Goal: Task Accomplishment & Management: Use online tool/utility

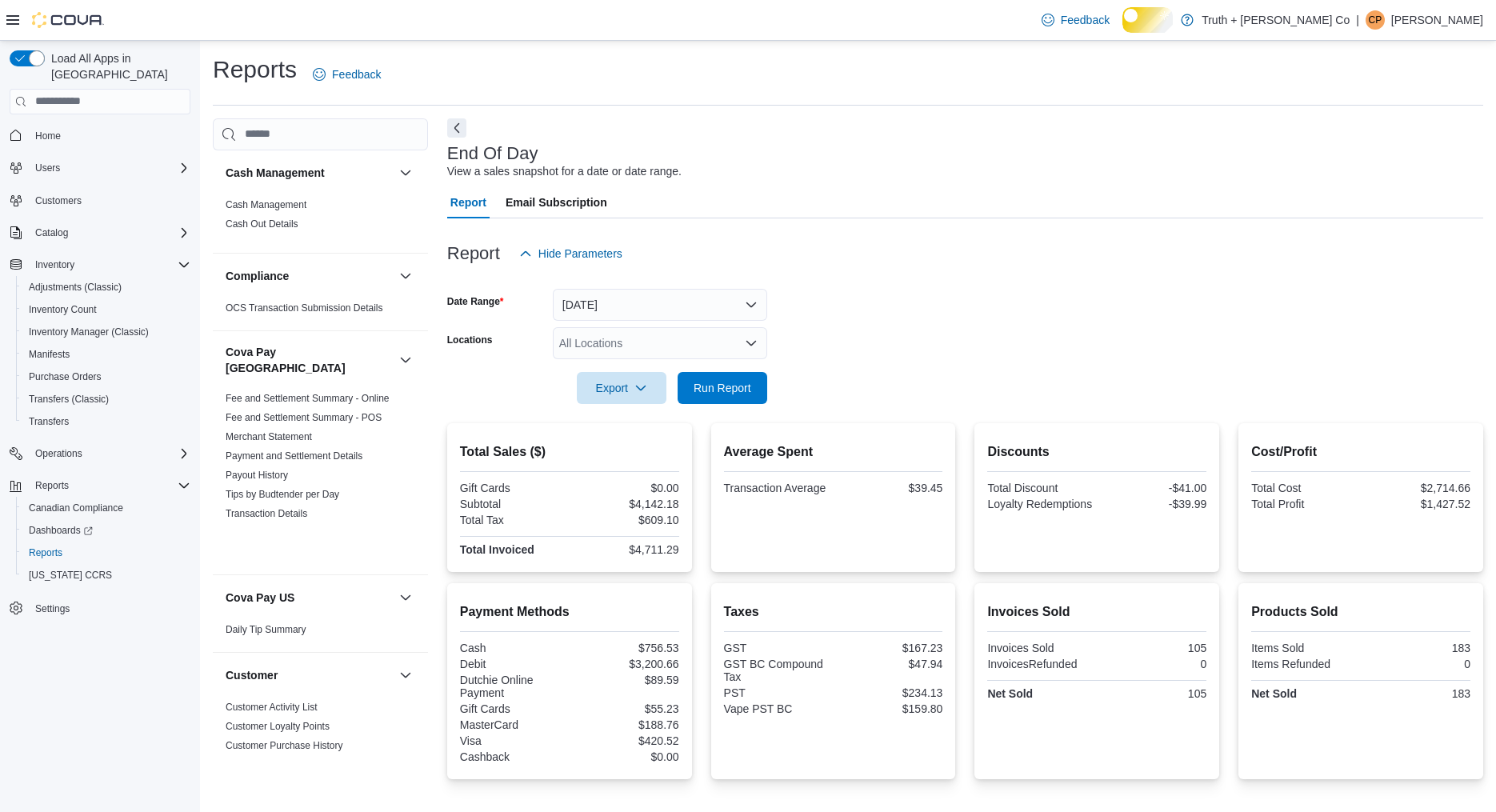
scroll to position [1629, 0]
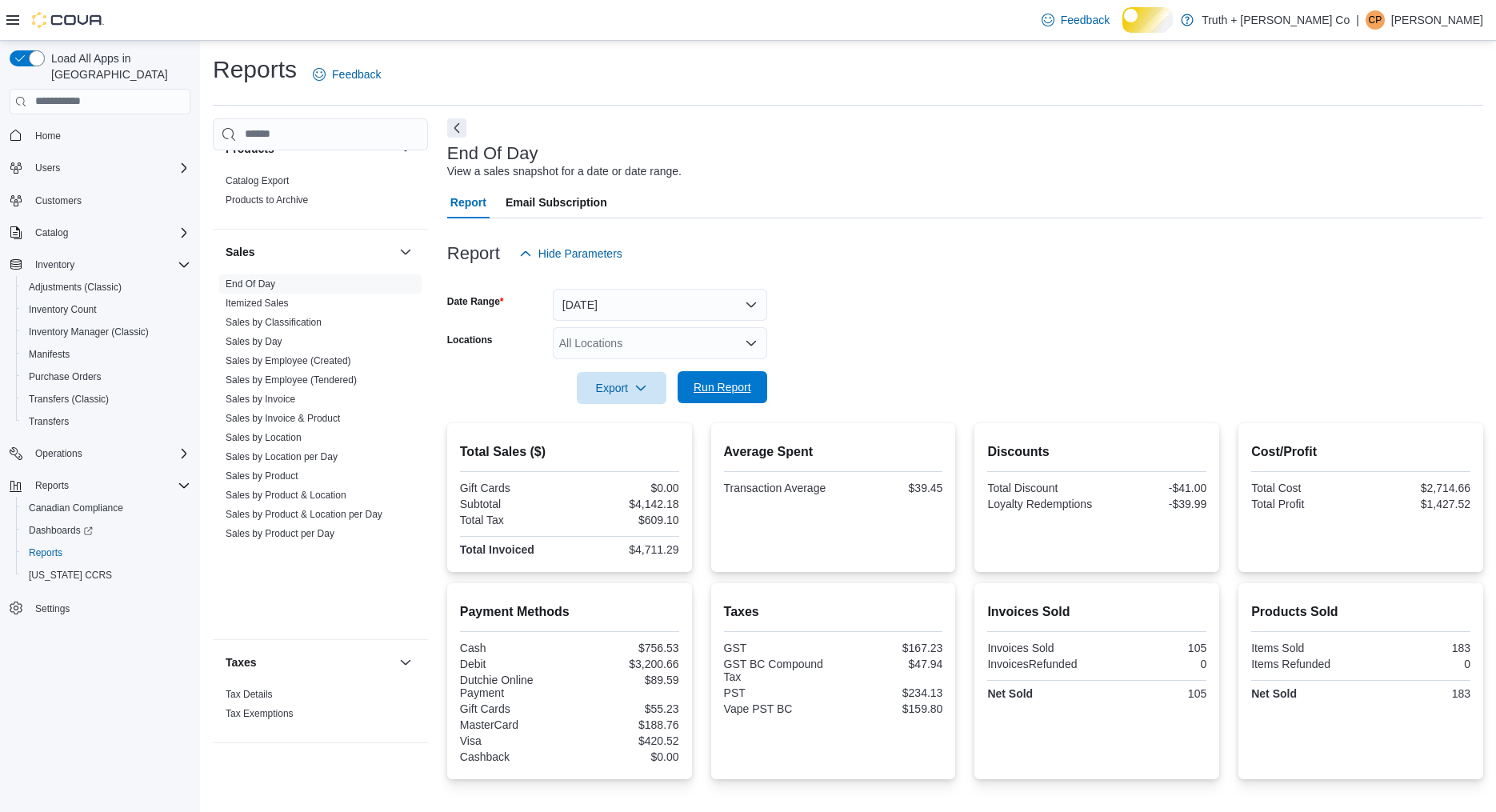
click at [702, 395] on span "Run Report" at bounding box center [722, 387] width 58 height 16
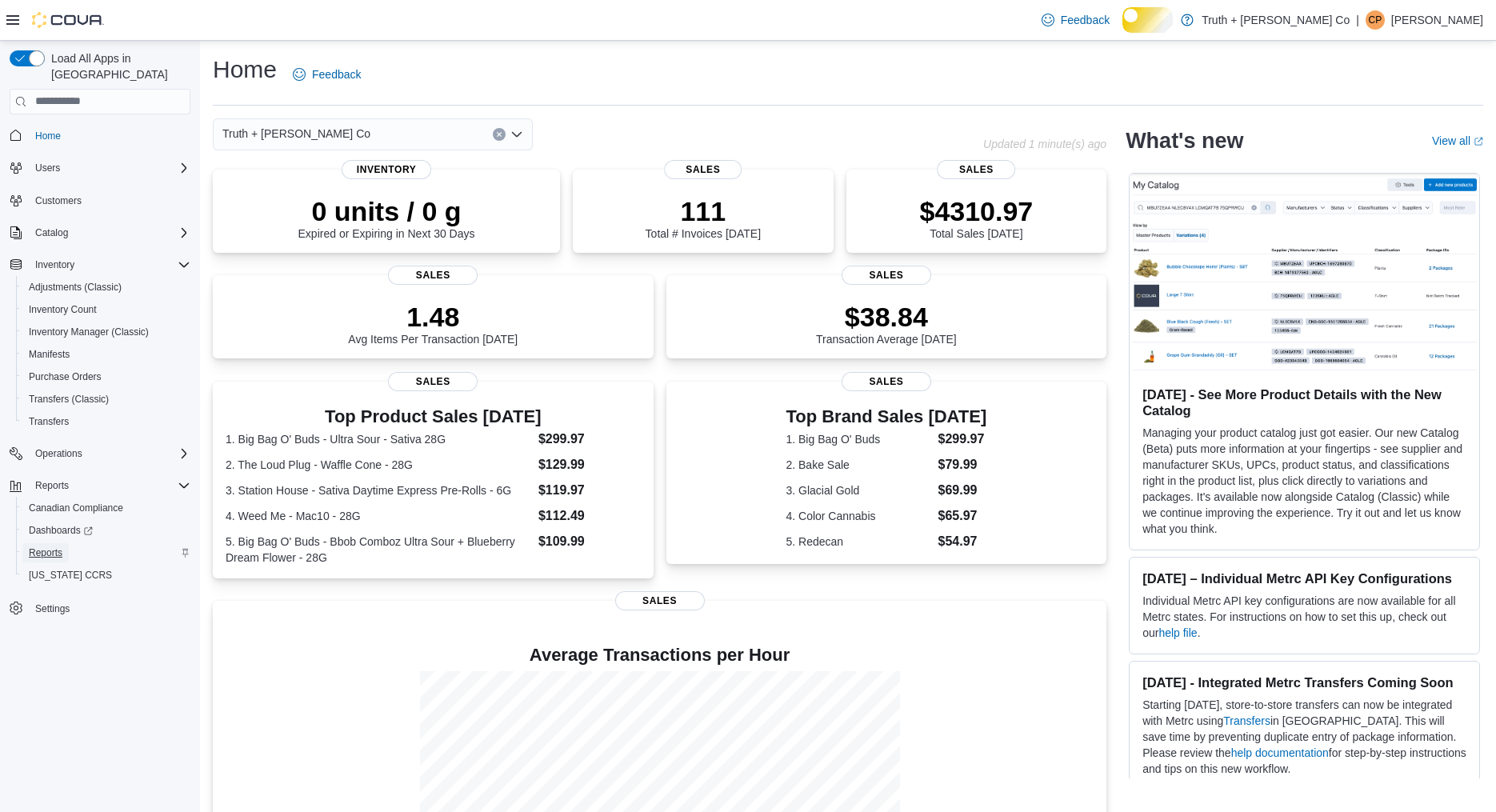
click at [63, 553] on span "Reports" at bounding box center [45, 552] width 33 height 13
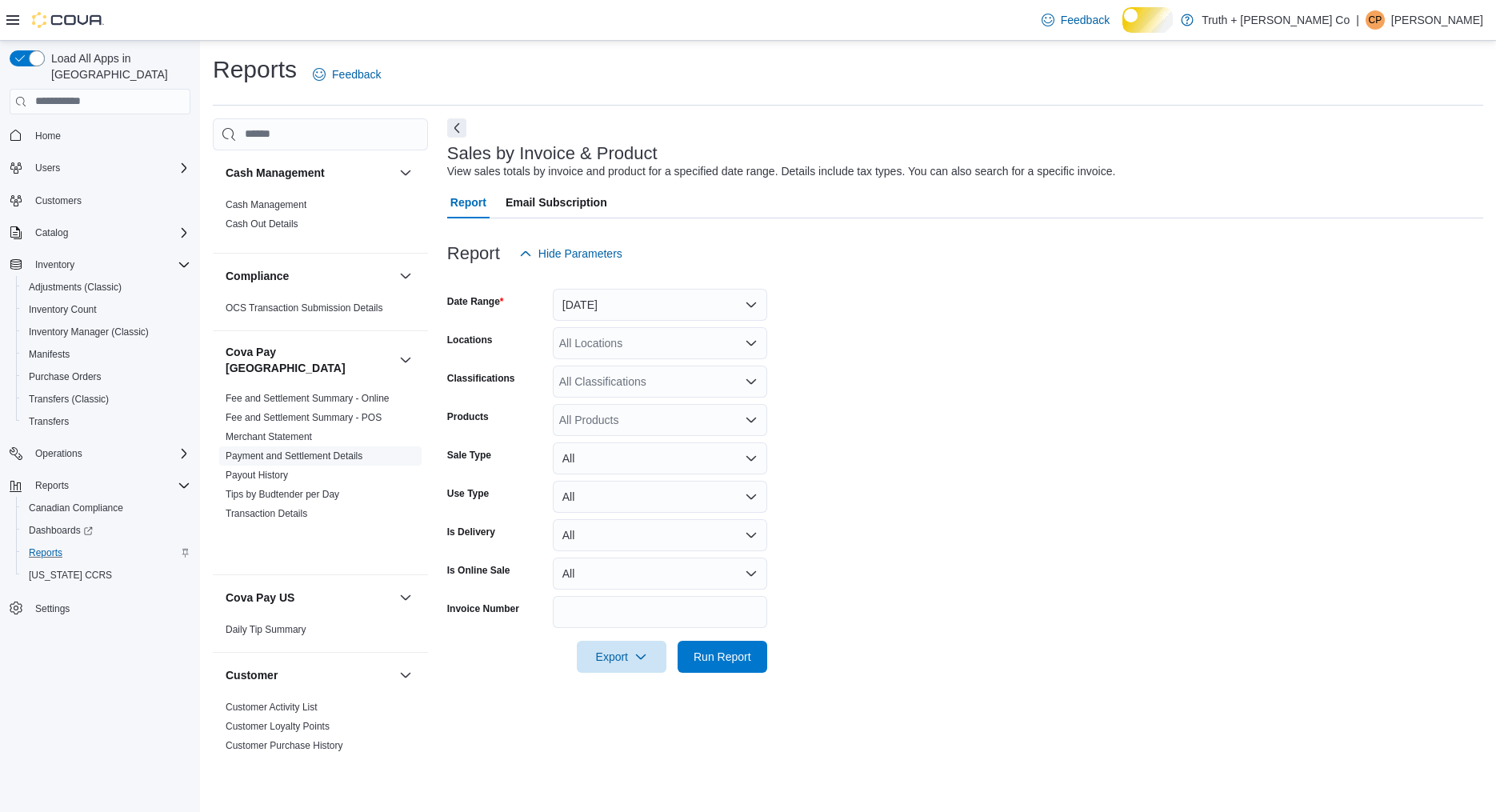
click at [287, 462] on span "Payment and Settlement Details" at bounding box center [294, 455] width 137 height 13
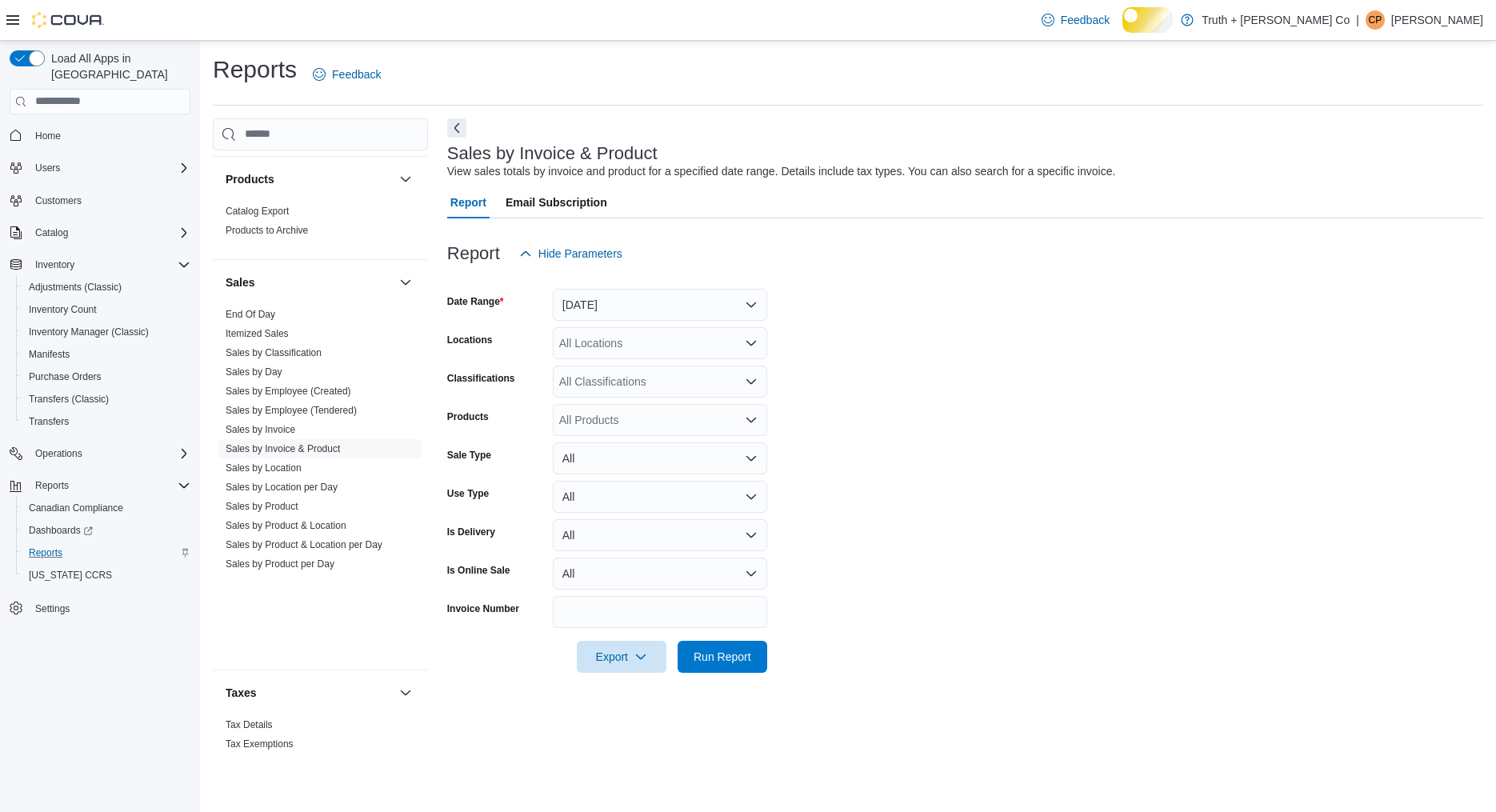
scroll to position [1629, 0]
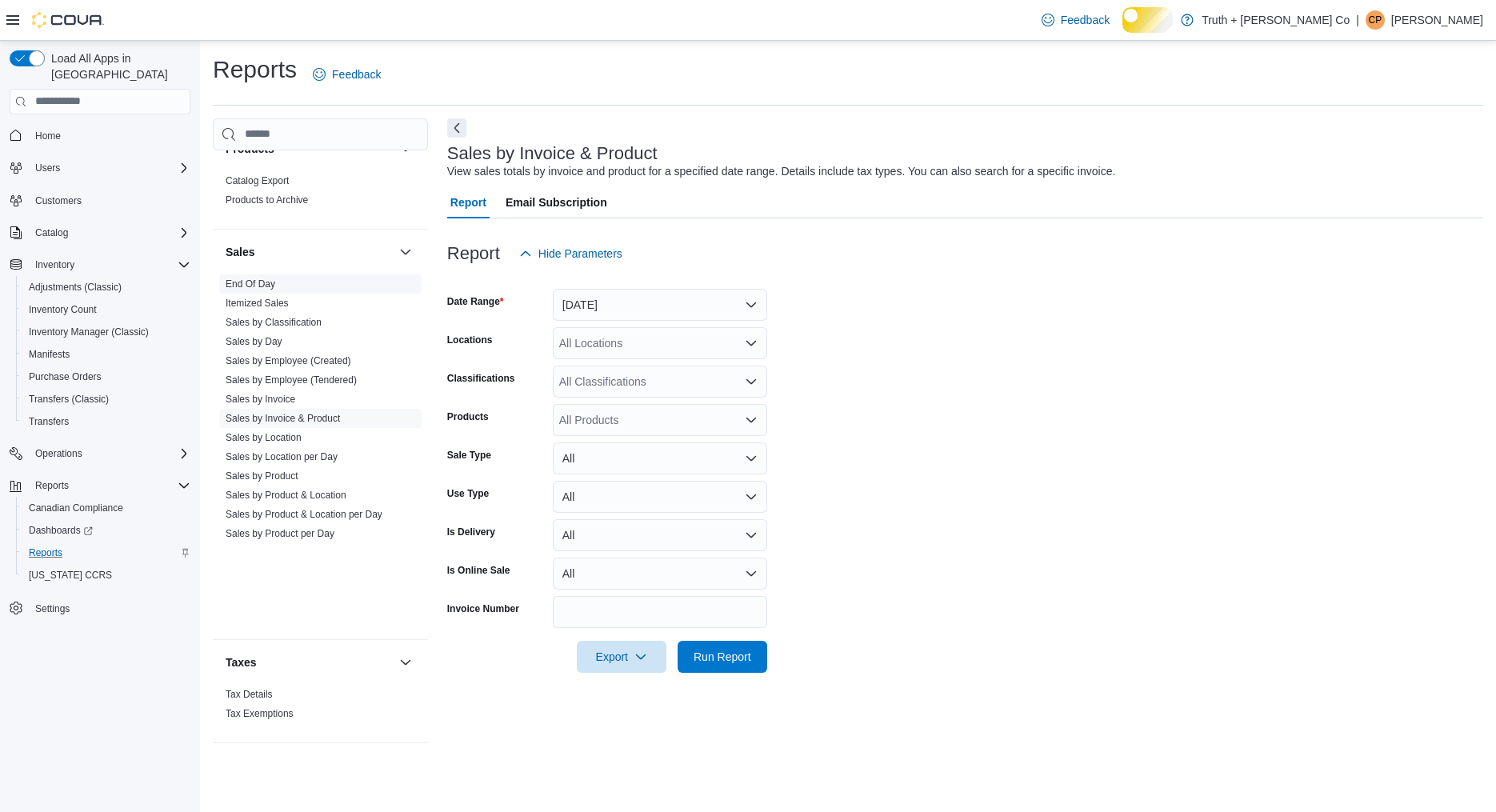
click at [276, 289] on link "End Of Day" at bounding box center [250, 283] width 50 height 11
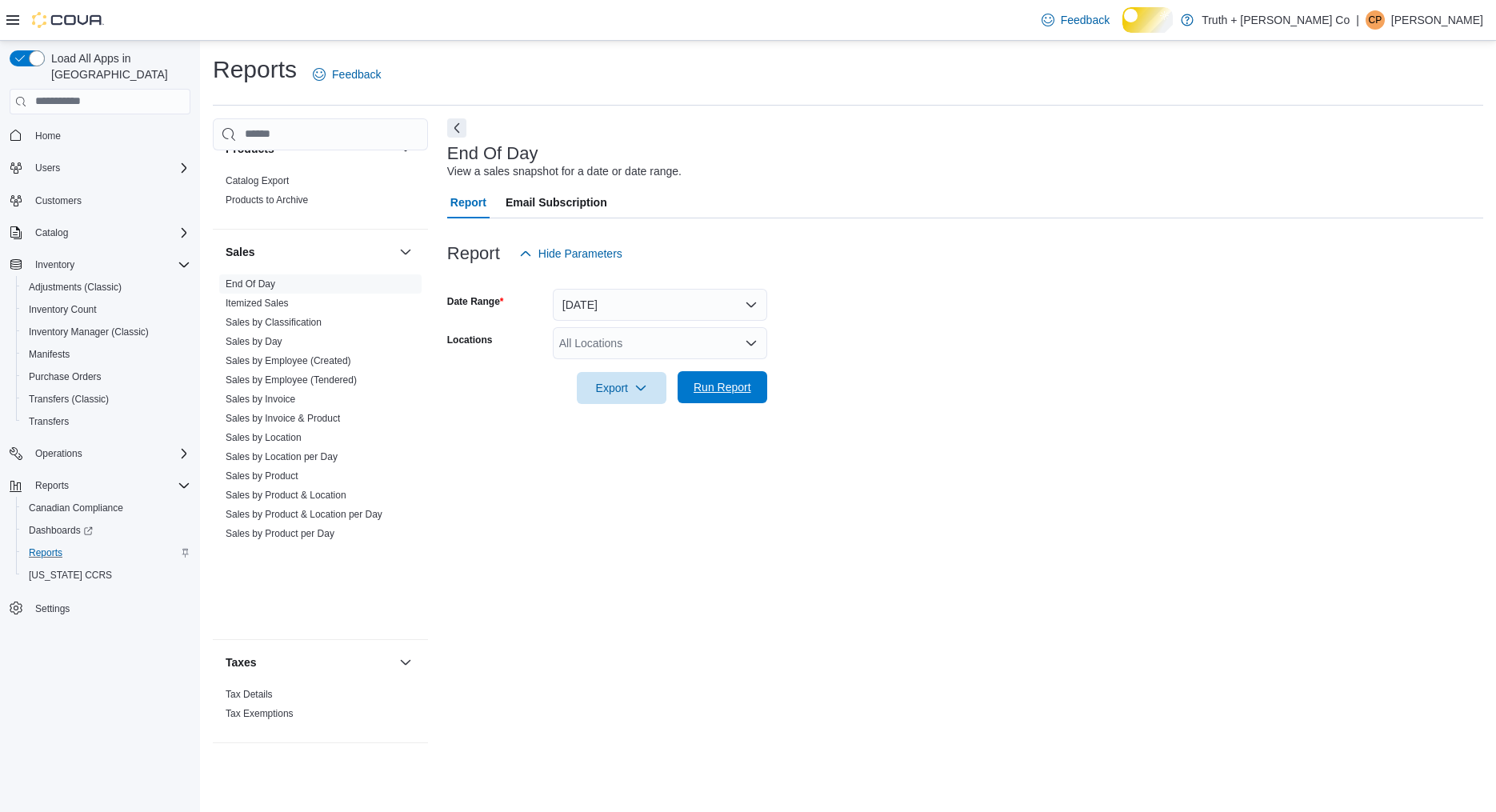
click at [702, 395] on span "Run Report" at bounding box center [722, 387] width 58 height 16
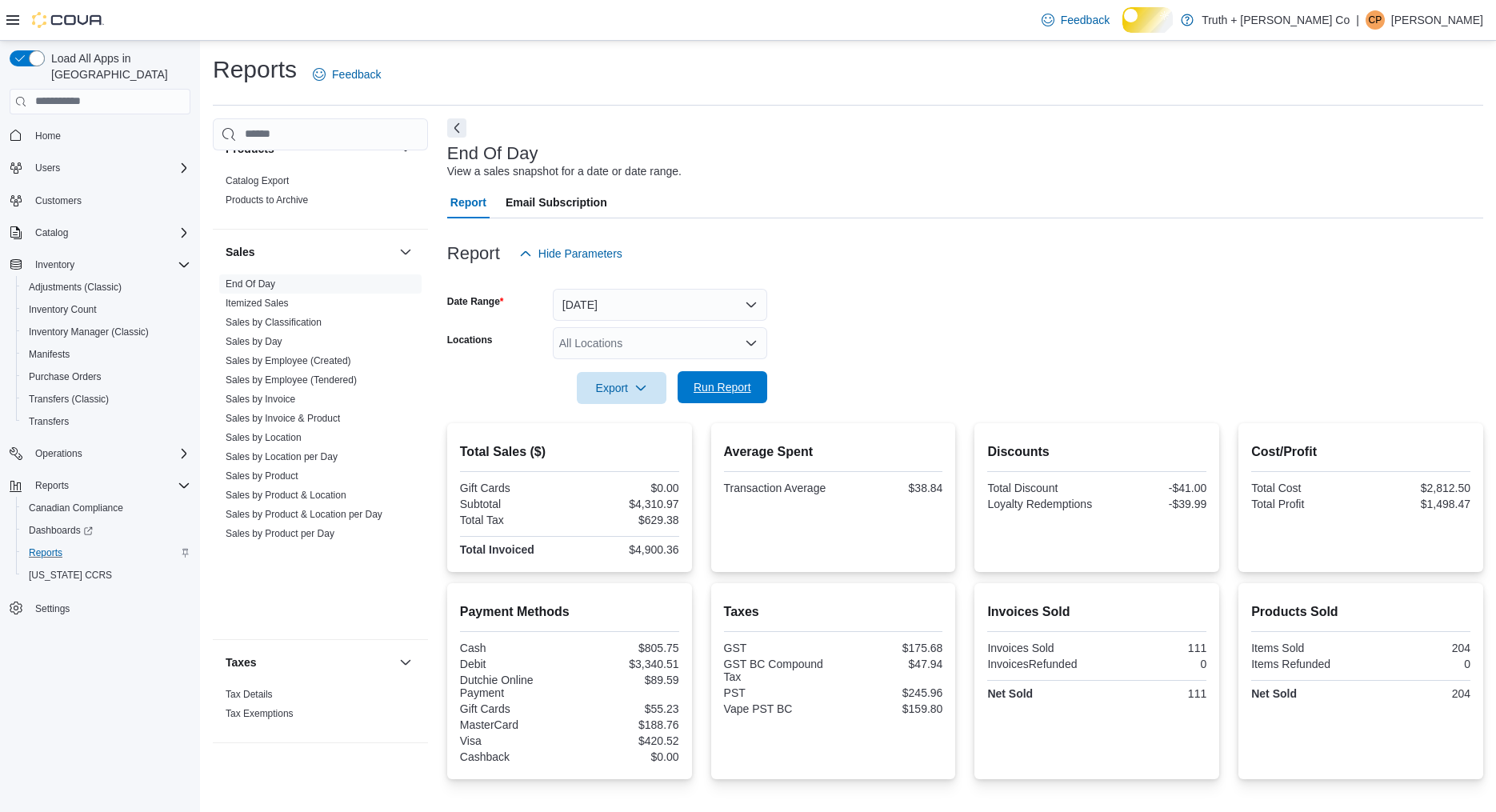
click at [698, 395] on span "Run Report" at bounding box center [722, 387] width 58 height 16
click at [725, 395] on span "Run Report" at bounding box center [722, 387] width 58 height 16
click at [740, 395] on span "Run Report" at bounding box center [722, 387] width 58 height 16
click at [731, 395] on span "Run Report" at bounding box center [722, 387] width 58 height 16
click at [728, 395] on span "Run Report" at bounding box center [722, 387] width 58 height 16
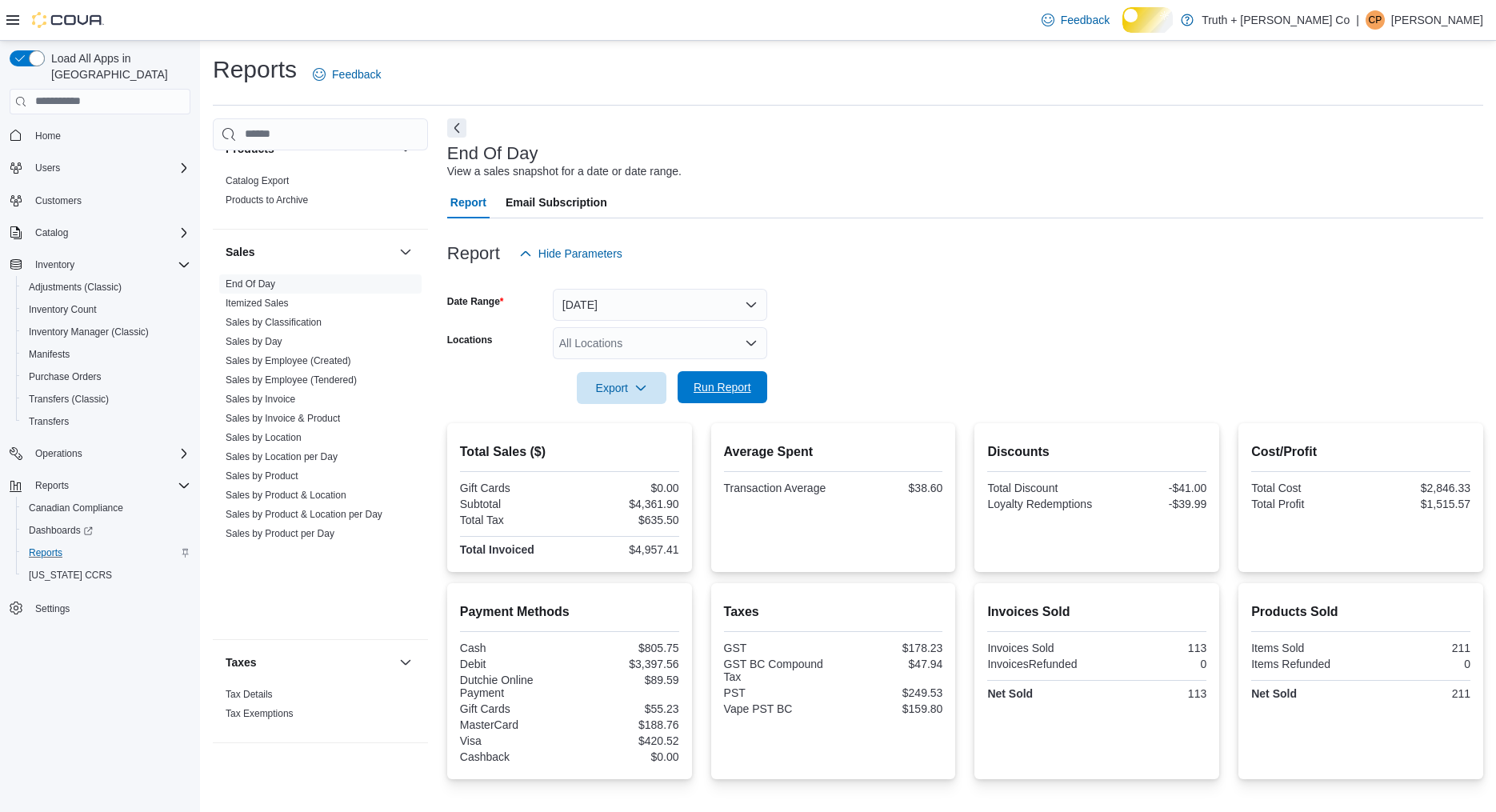
click at [716, 395] on span "Run Report" at bounding box center [722, 387] width 58 height 16
click at [715, 395] on span "Run Report" at bounding box center [722, 387] width 58 height 16
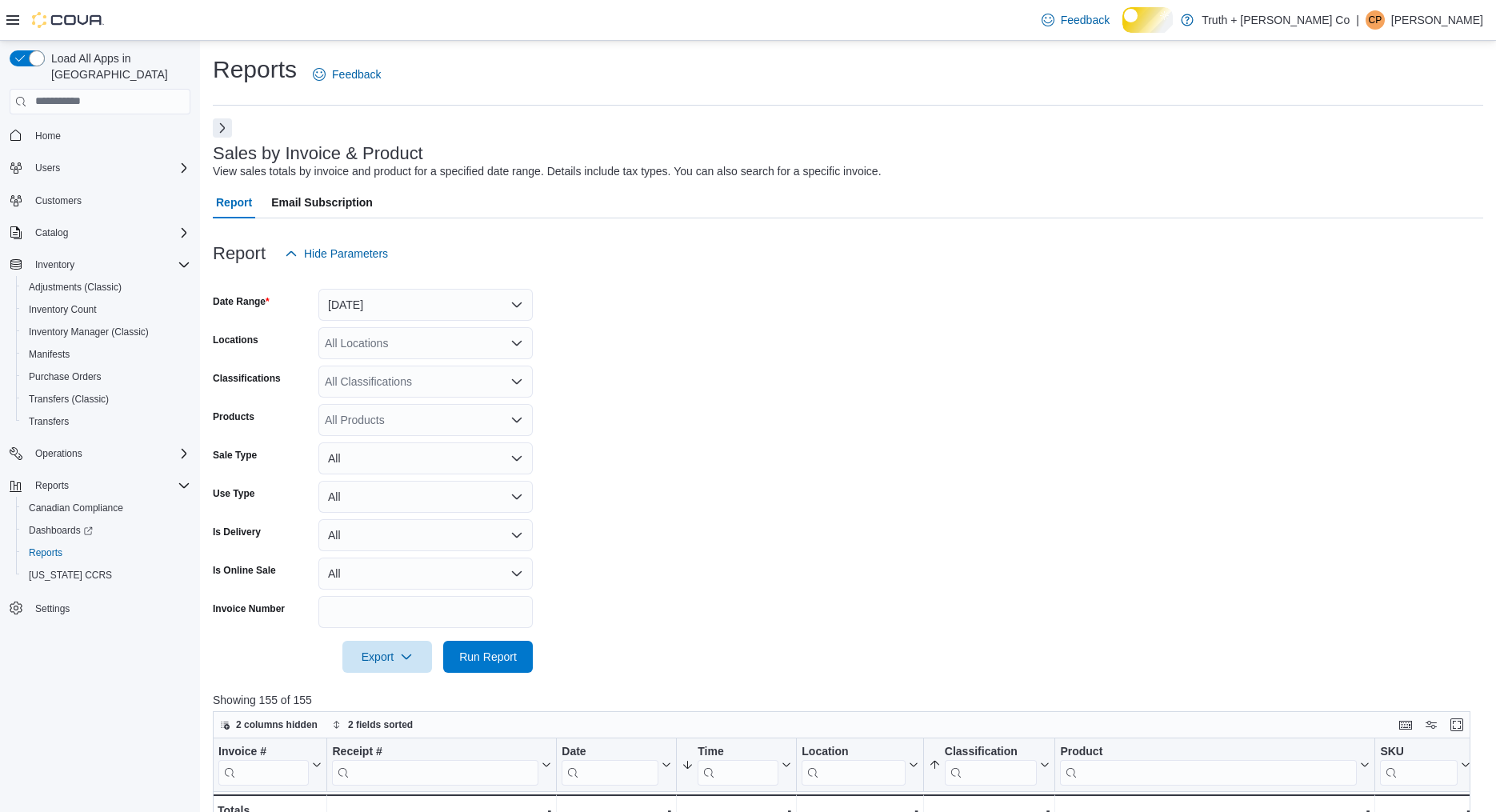
scroll to position [603, 0]
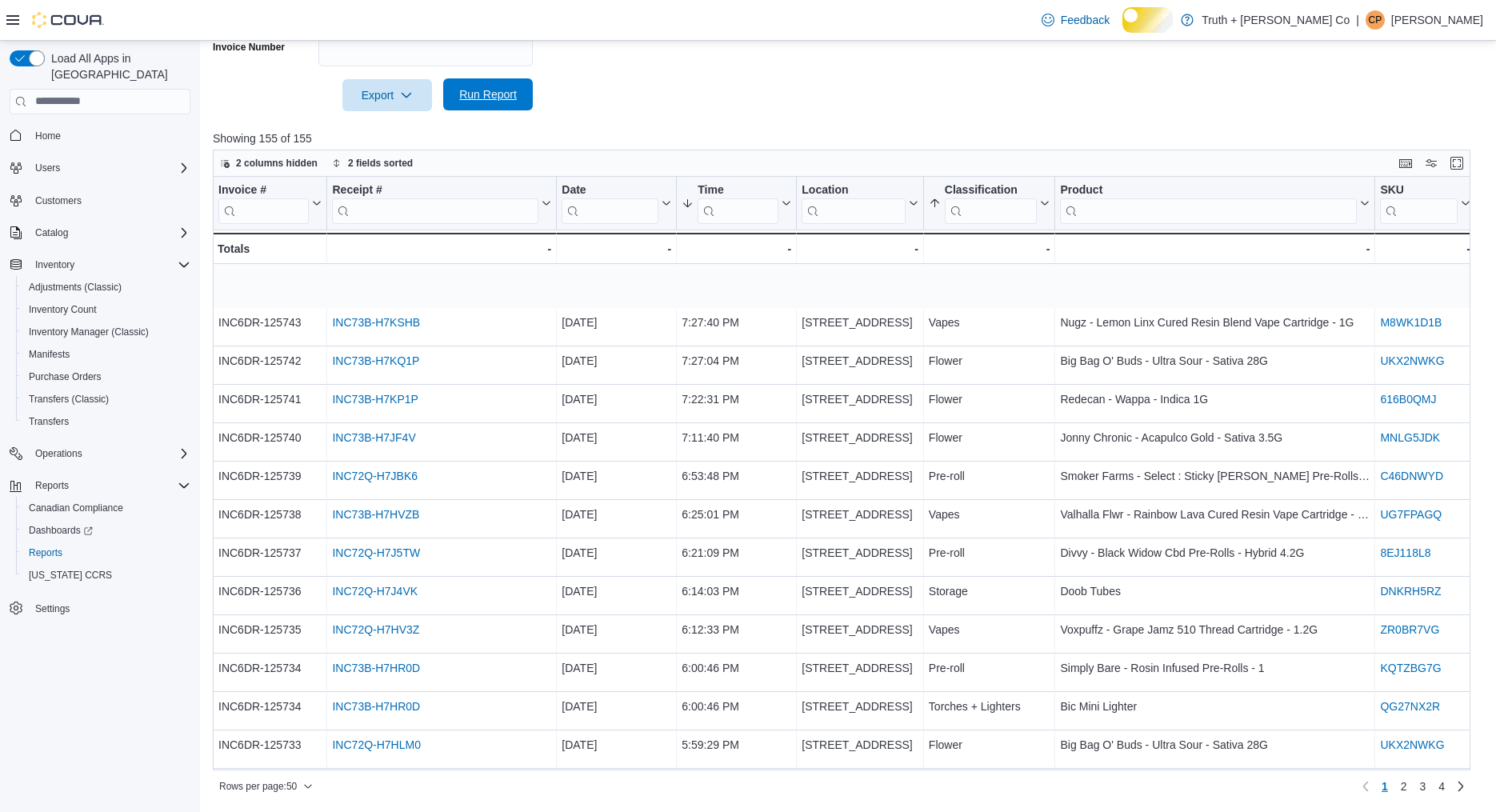
click at [488, 86] on span "Run Report" at bounding box center [488, 94] width 58 height 16
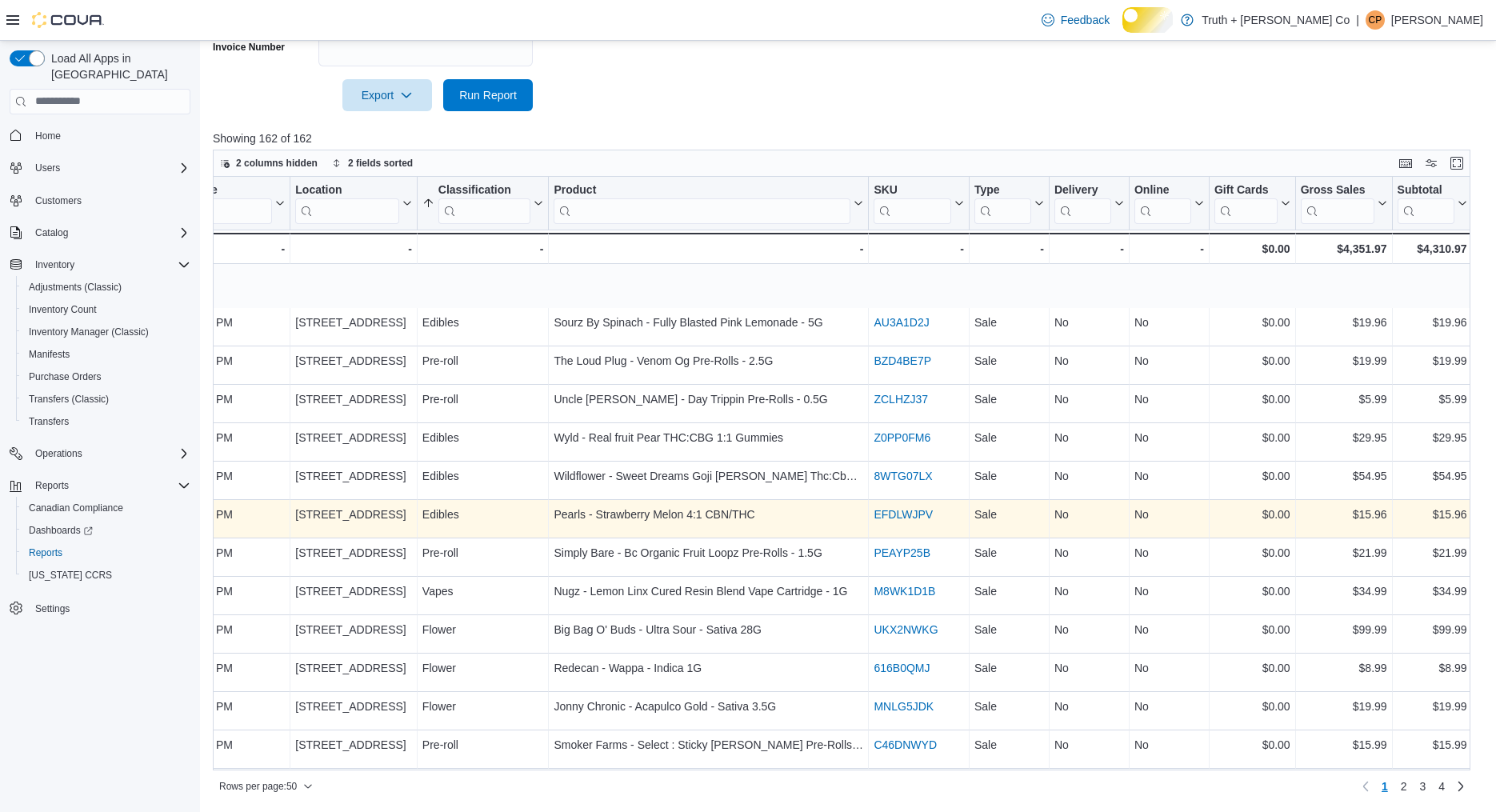
scroll to position [0, 509]
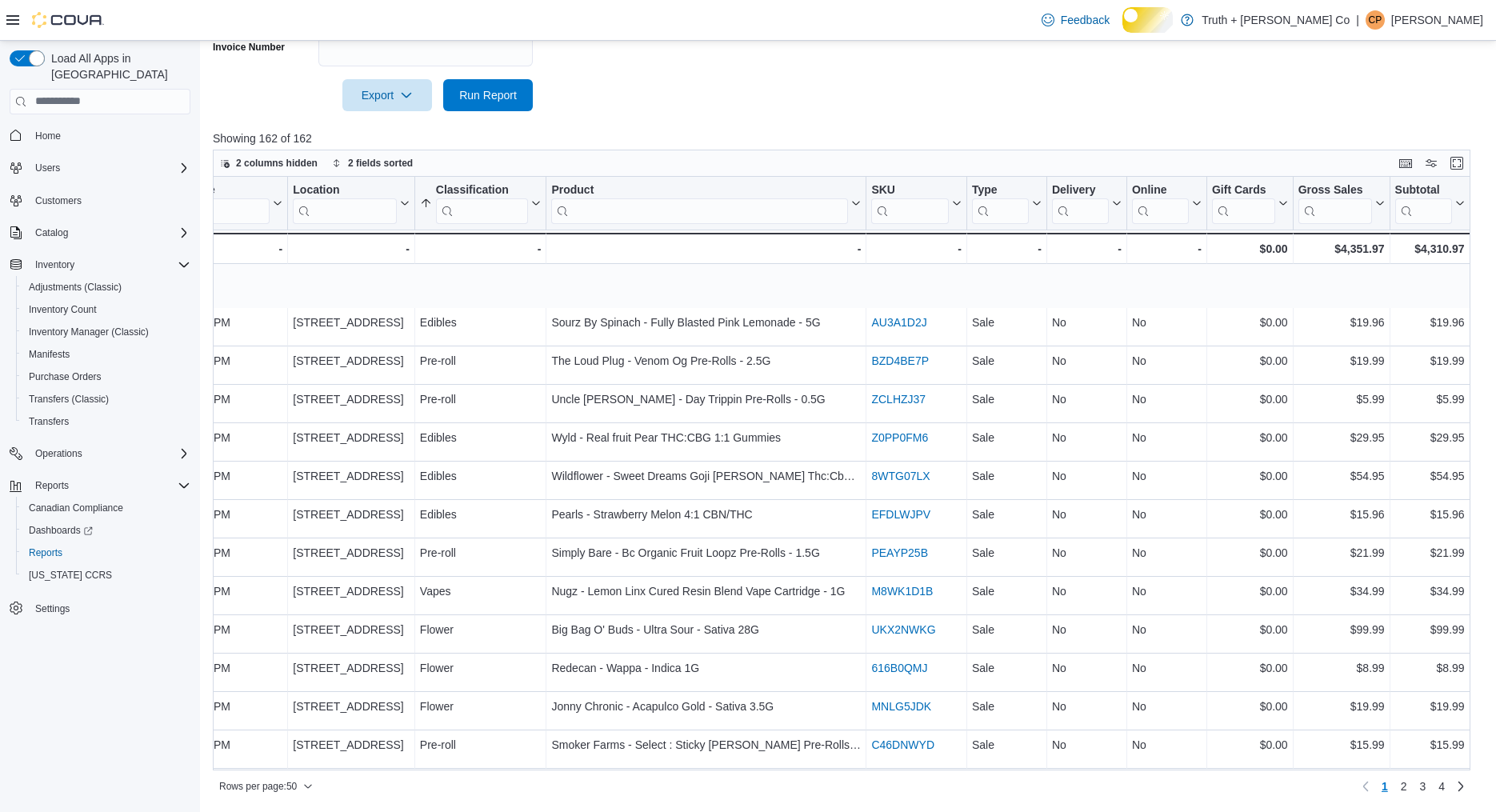
click at [483, 67] on div at bounding box center [848, 72] width 1270 height 13
click at [489, 90] on span "Run Report" at bounding box center [488, 94] width 58 height 16
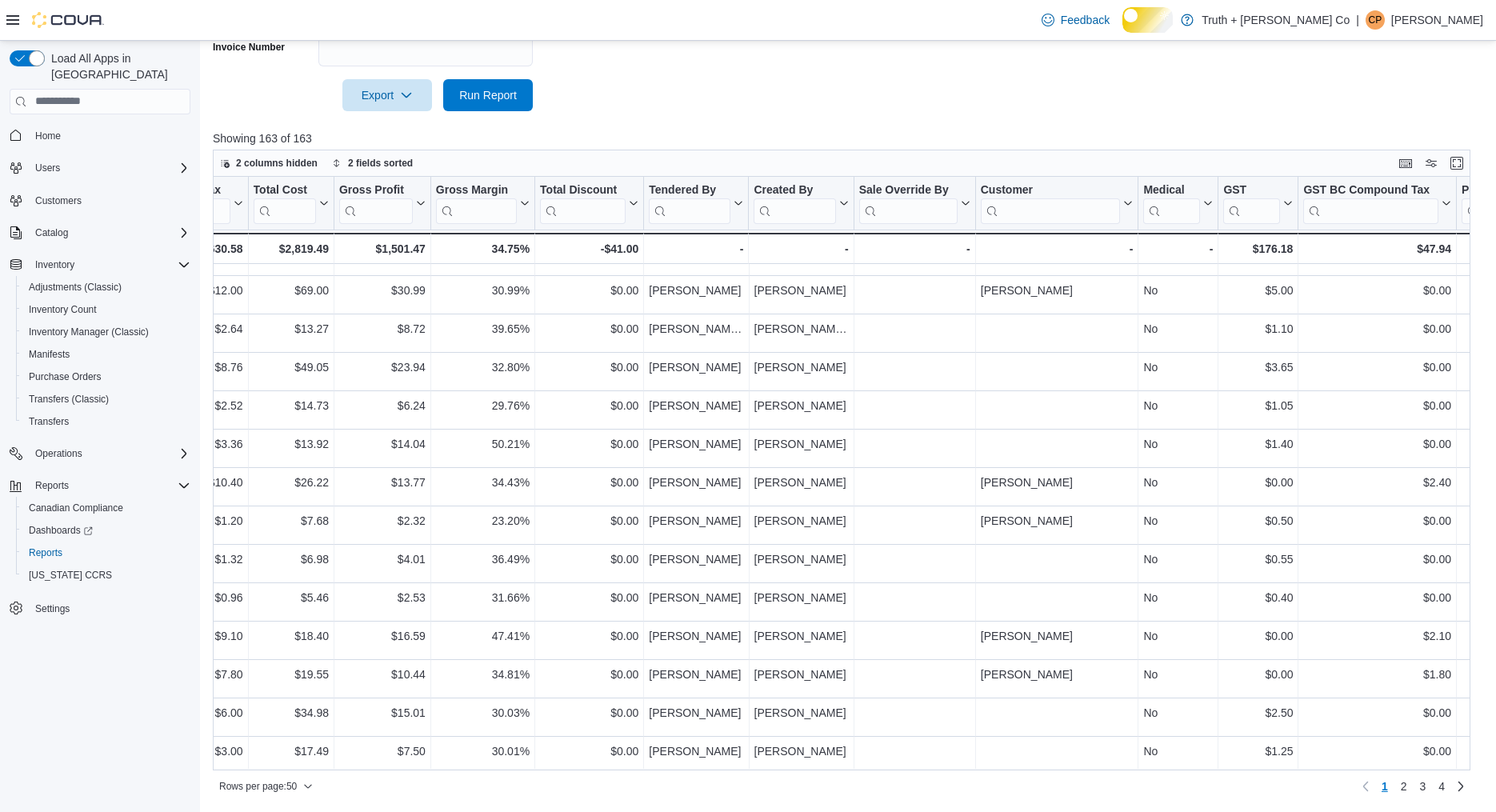
scroll to position [1458, 1810]
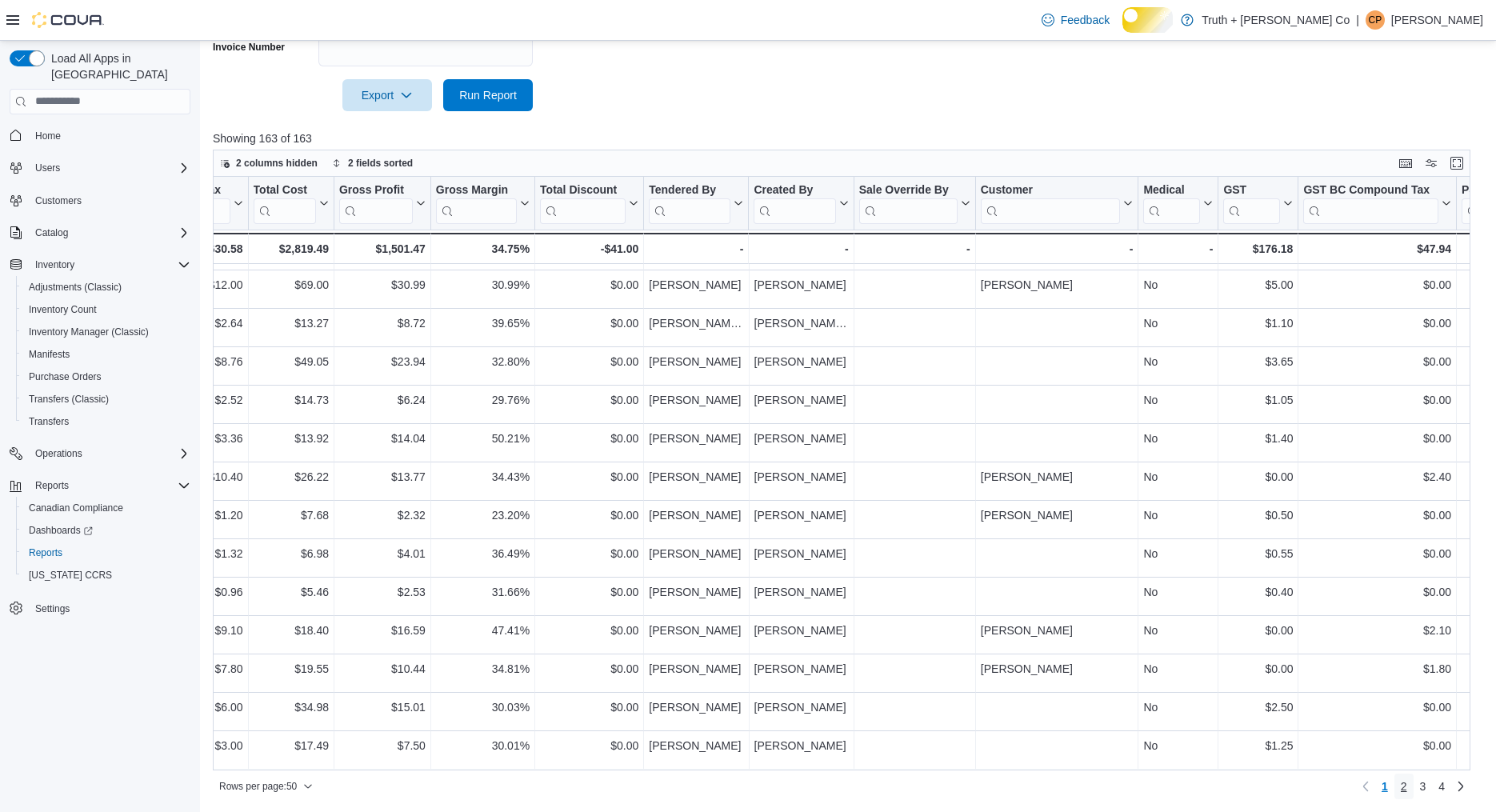
click at [1400, 785] on span "2" at bounding box center [1403, 786] width 7 height 16
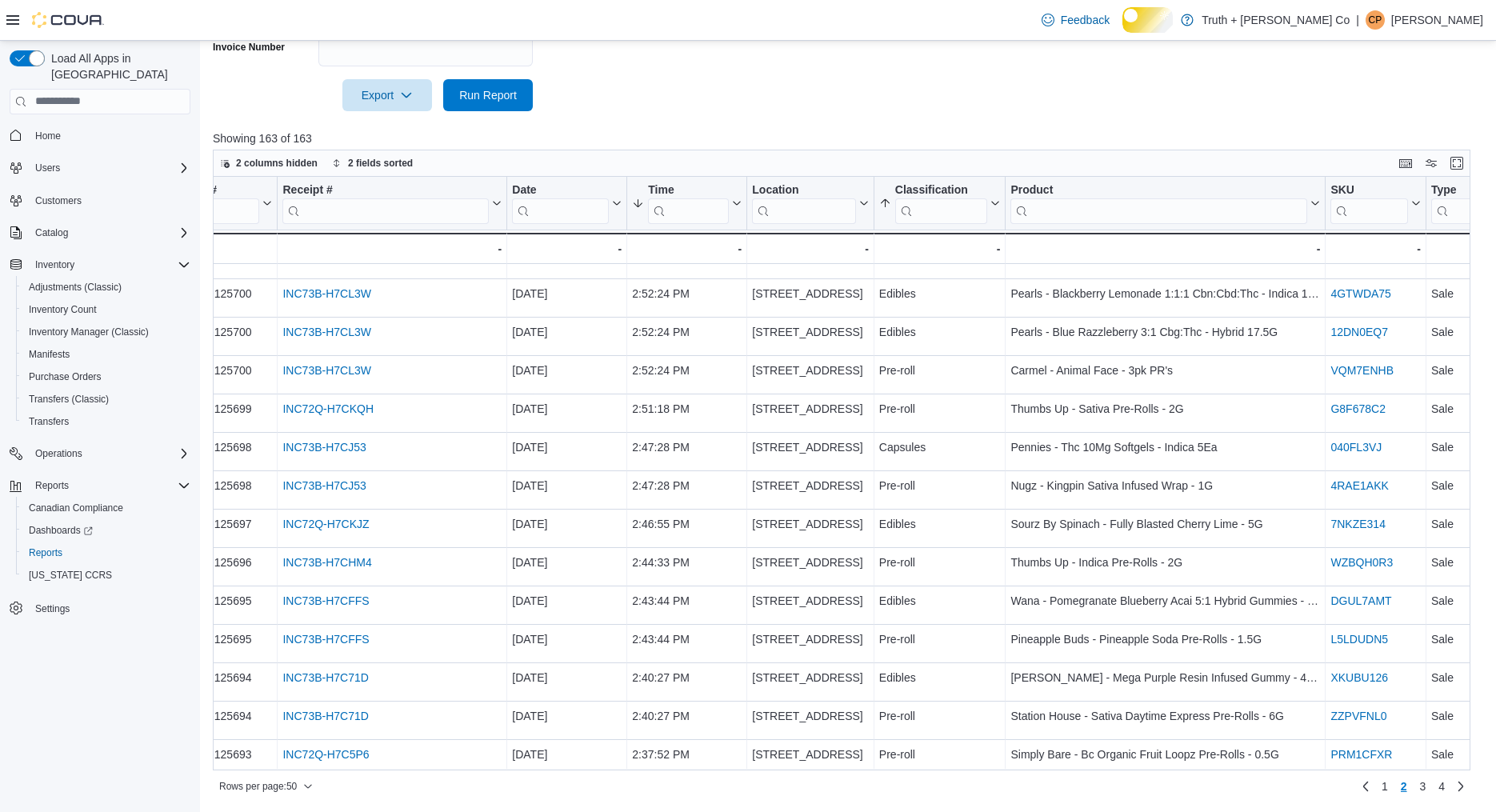
scroll to position [490, 0]
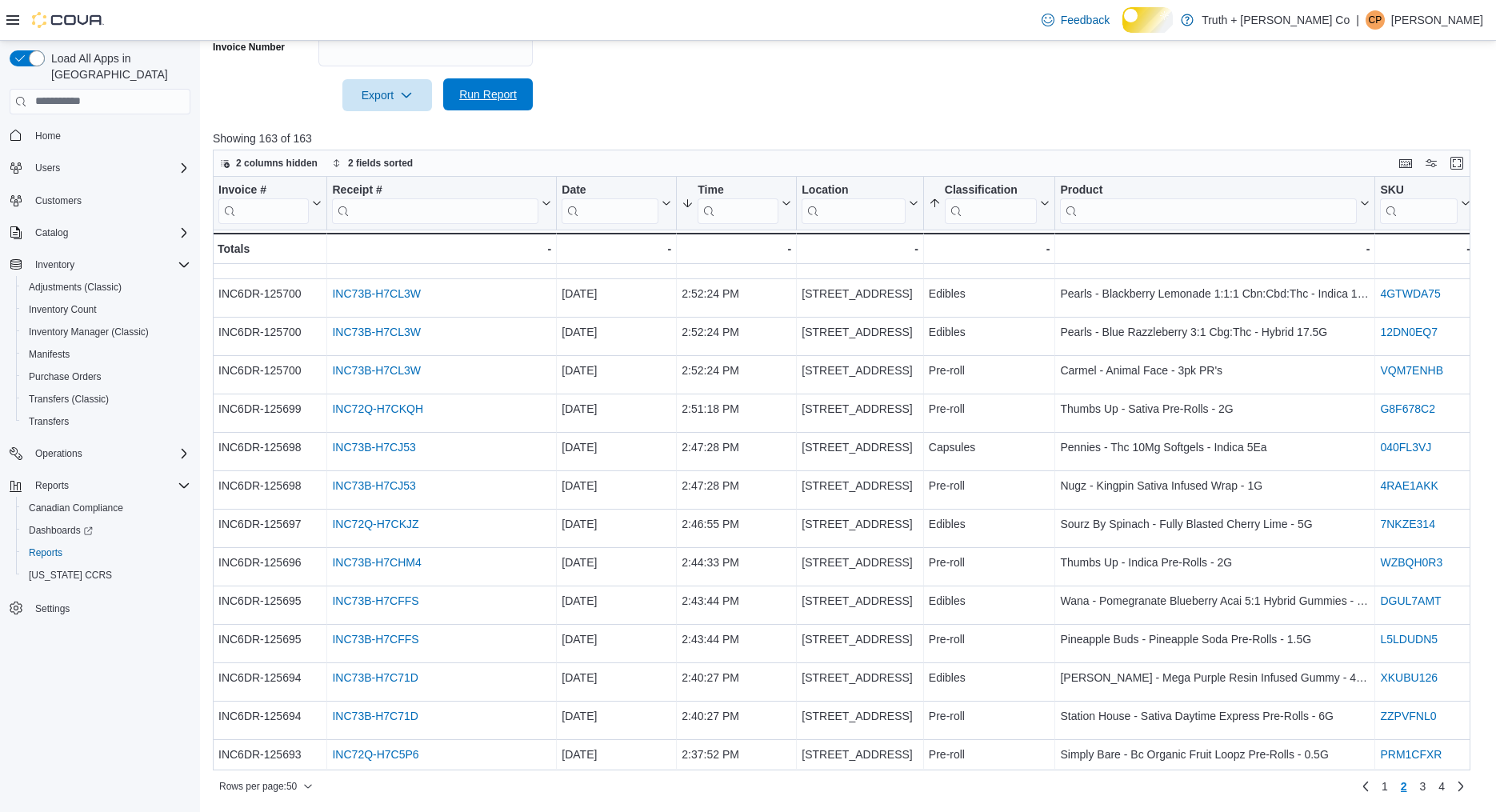
click at [511, 89] on span "Run Report" at bounding box center [488, 94] width 58 height 16
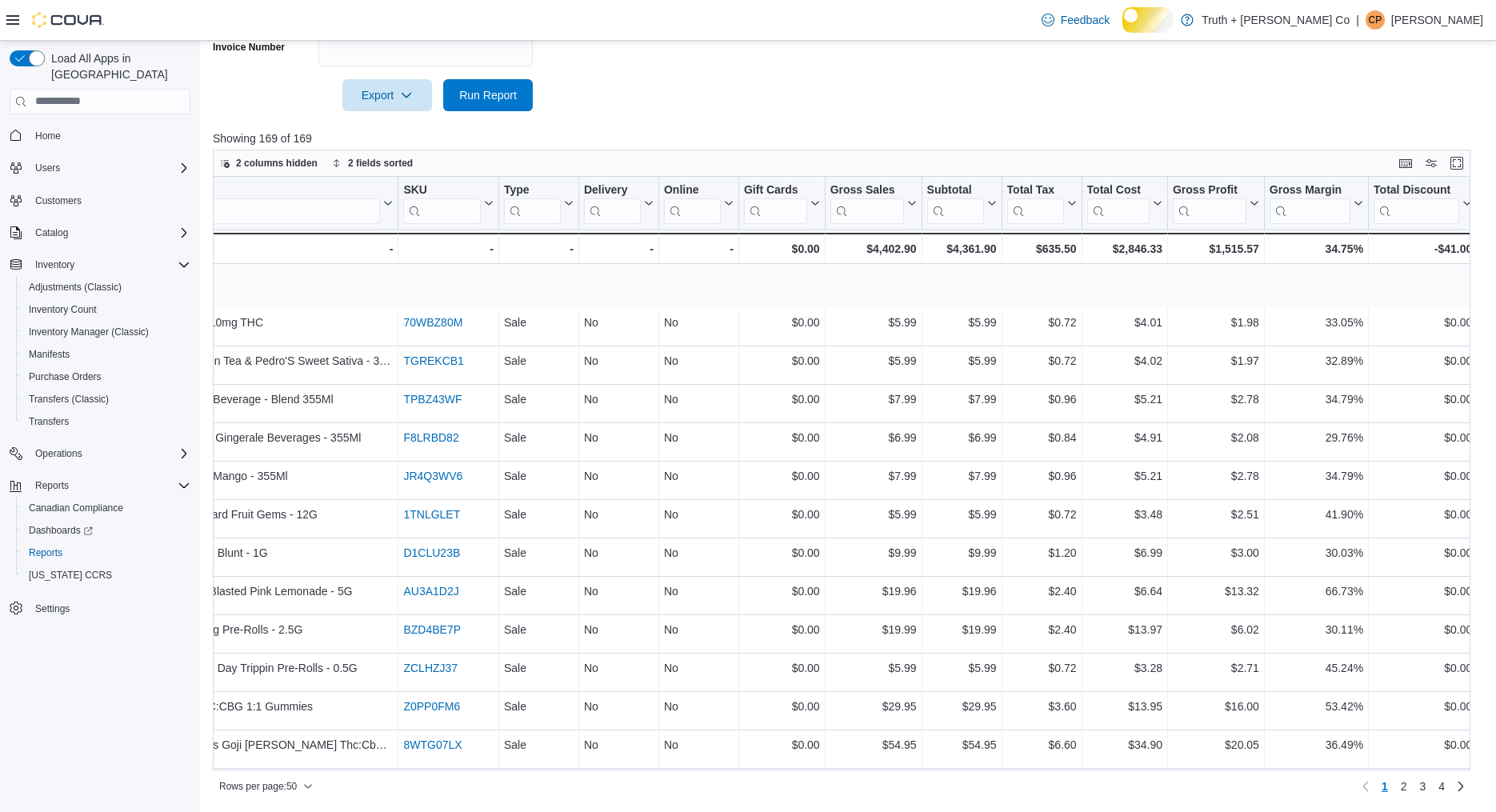
scroll to position [0, 977]
